Goal: Transaction & Acquisition: Purchase product/service

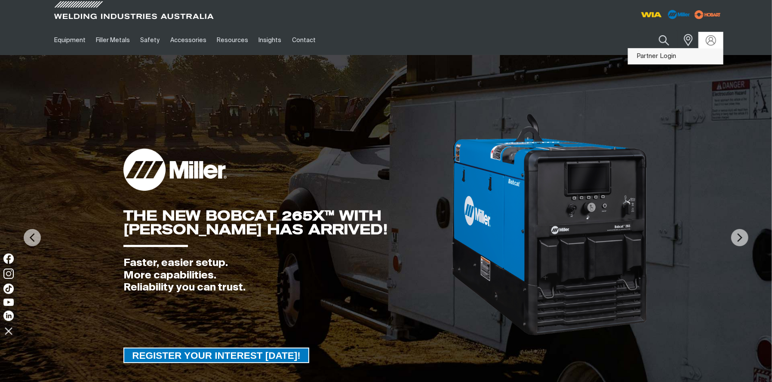
click at [673, 57] on link "Partner Login" at bounding box center [675, 57] width 95 height 16
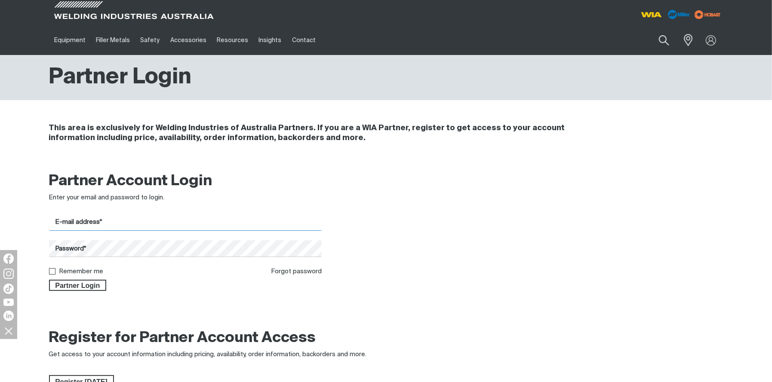
type input "[EMAIL_ADDRESS][DOMAIN_NAME]"
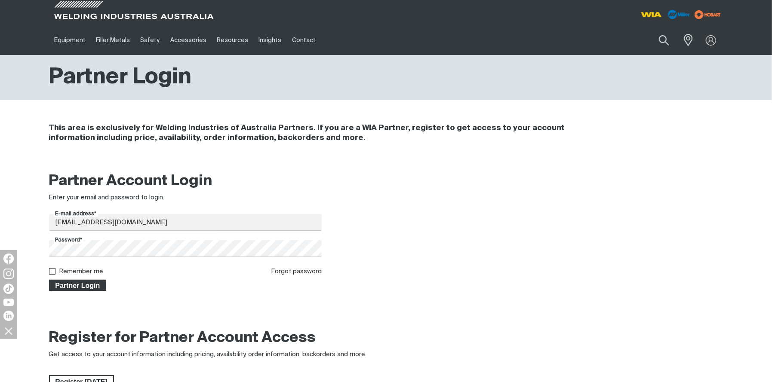
click at [78, 283] on span "Partner Login" at bounding box center [78, 285] width 56 height 11
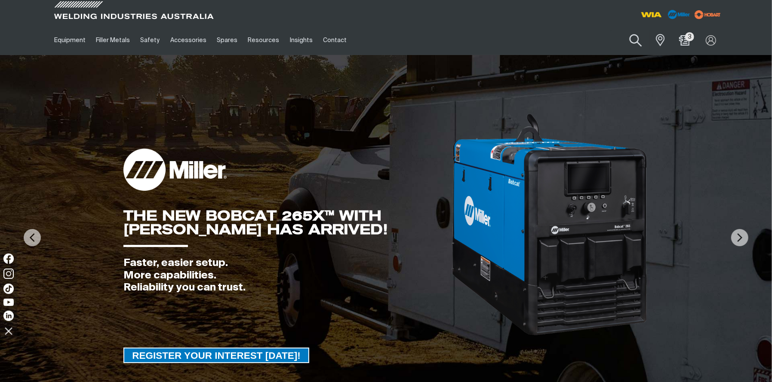
click at [631, 37] on button "Search products" at bounding box center [635, 40] width 35 height 25
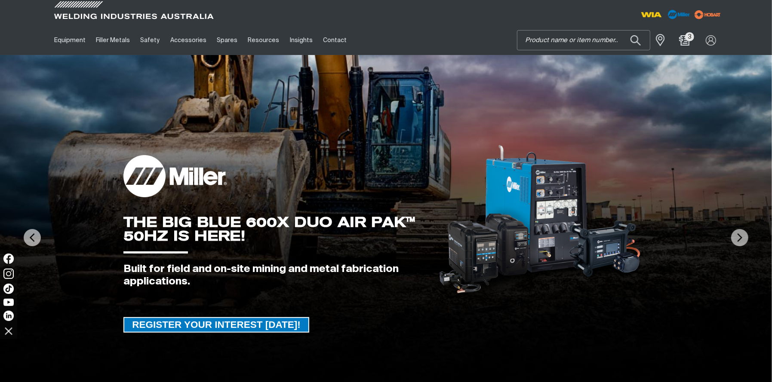
click at [562, 44] on input "Search" at bounding box center [583, 40] width 132 height 19
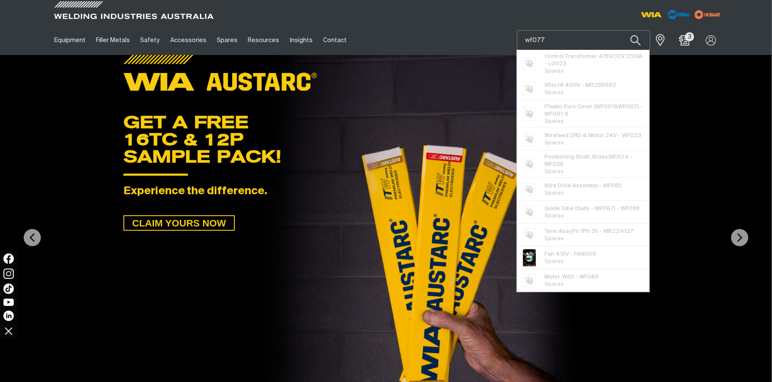
type input "wf077"
click at [621, 30] on button "Search products" at bounding box center [635, 40] width 29 height 20
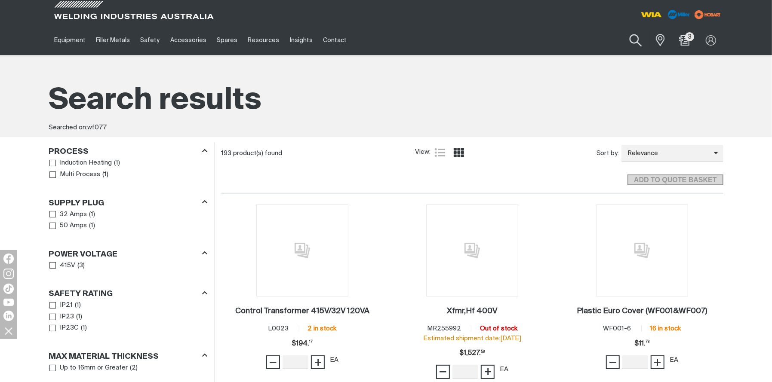
drag, startPoint x: 645, startPoint y: 43, endPoint x: 625, endPoint y: 44, distance: 19.4
click at [642, 43] on button "Search products" at bounding box center [635, 40] width 35 height 25
click at [632, 40] on button "Search products" at bounding box center [635, 40] width 35 height 25
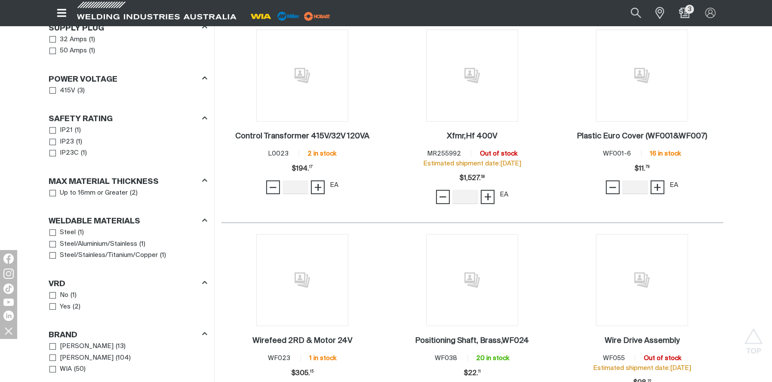
scroll to position [95, 0]
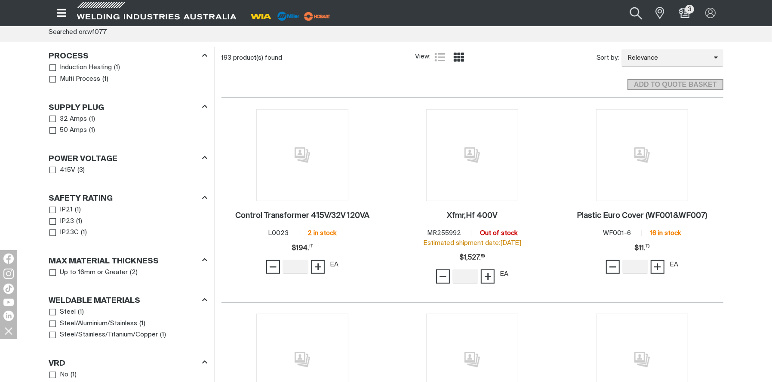
click at [637, 15] on button "Search products" at bounding box center [636, 12] width 35 height 23
click at [535, 12] on input "wf077" at bounding box center [584, 13] width 132 height 18
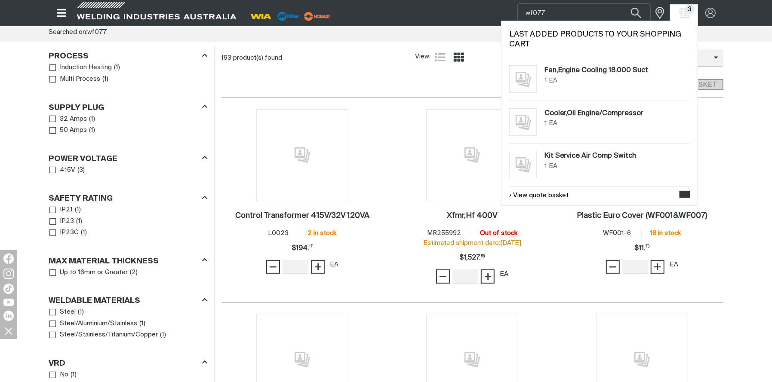
drag, startPoint x: 389, startPoint y: 142, endPoint x: 409, endPoint y: 135, distance: 21.2
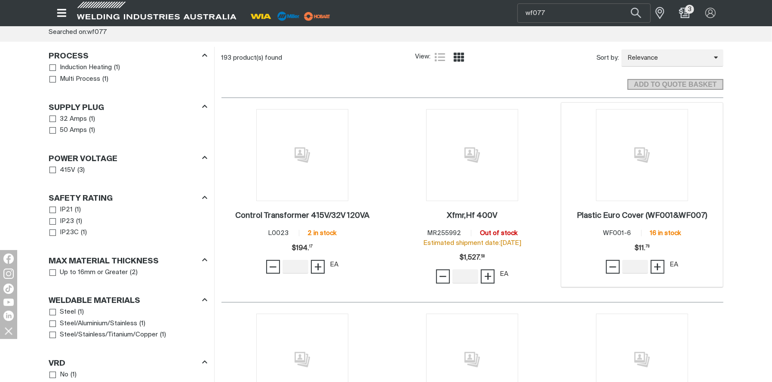
click at [716, 126] on div "3 Plastic Euro Cover (WF001&WF007) . Item No. WF001-6 16 in stock Price $11.78 …" at bounding box center [642, 195] width 162 height 184
drag, startPoint x: 587, startPoint y: 11, endPoint x: 580, endPoint y: 12, distance: 7.8
click at [586, 11] on input "wf077" at bounding box center [584, 13] width 132 height 18
type input "wf056"
click at [621, 3] on button "Search products" at bounding box center [635, 12] width 29 height 19
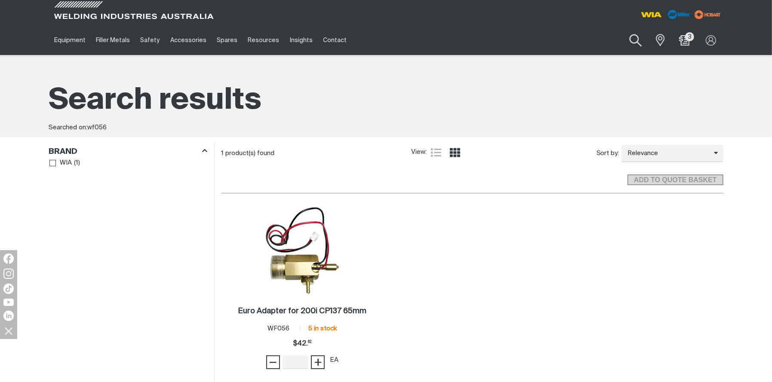
click at [634, 42] on button "Search products" at bounding box center [635, 40] width 35 height 25
drag, startPoint x: 539, startPoint y: 41, endPoint x: 507, endPoint y: 40, distance: 31.8
click at [507, 40] on div "Equipment Stick Welders TIG Welders MIG Welders Multi-Process Welders Engine Dr…" at bounding box center [386, 40] width 674 height 30
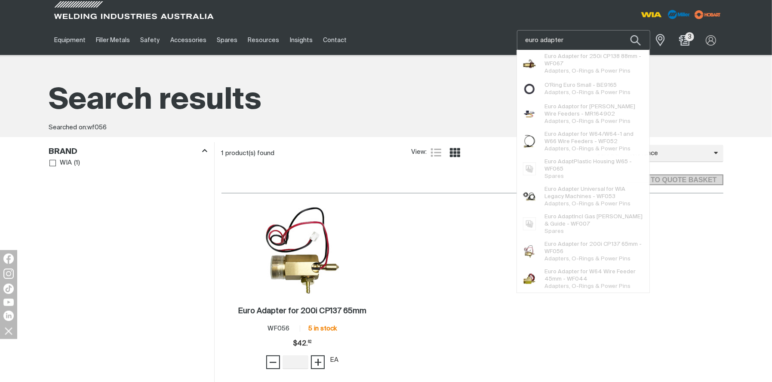
type input "euro adapter"
click at [621, 30] on button "Search products" at bounding box center [635, 40] width 29 height 20
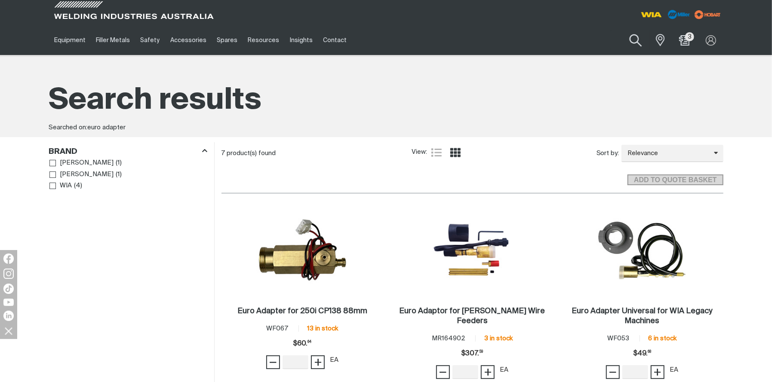
click at [632, 39] on button "Search products" at bounding box center [635, 40] width 35 height 25
click at [599, 34] on input "euro adapter" at bounding box center [583, 40] width 132 height 19
drag, startPoint x: 596, startPoint y: 40, endPoint x: 473, endPoint y: 42, distance: 123.0
click at [473, 42] on div "Equipment Stick Welders TIG Welders MIG Welders Multi-Process Welders Engine Dr…" at bounding box center [386, 40] width 674 height 30
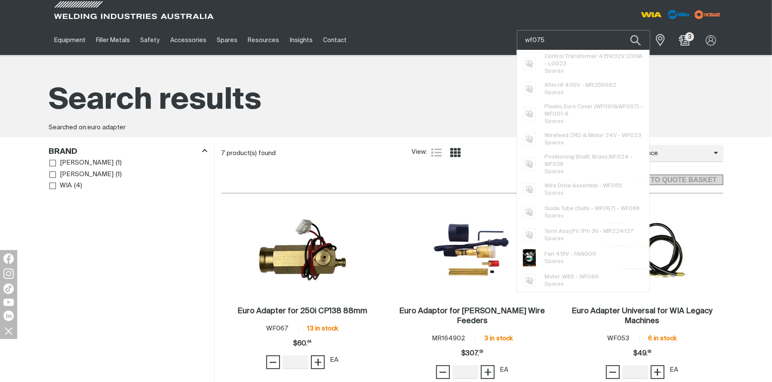
type input "wf075"
click at [621, 30] on button "Search products" at bounding box center [635, 40] width 29 height 20
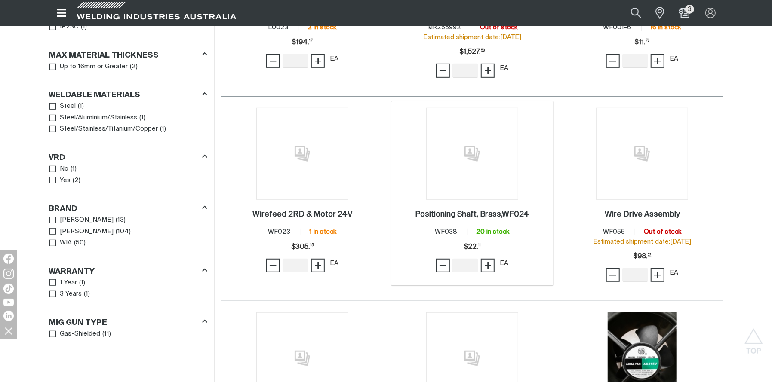
scroll to position [334, 0]
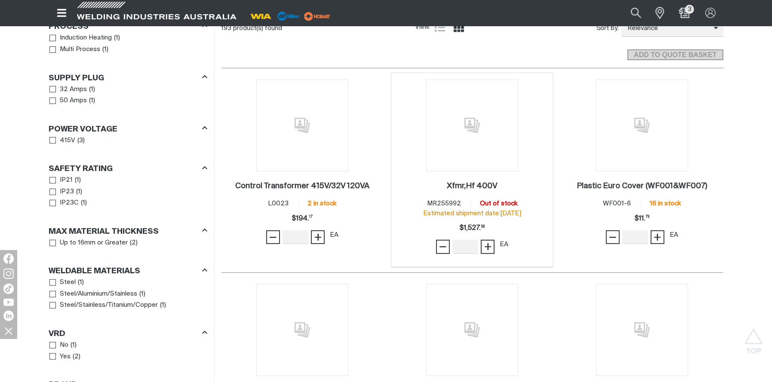
scroll to position [48, 0]
